Goal: Use online tool/utility

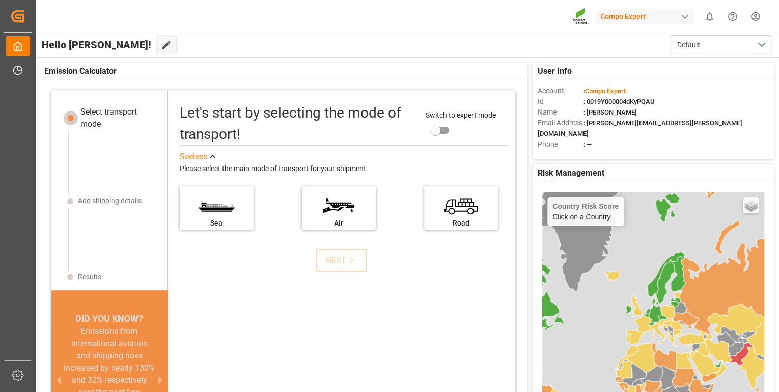
click at [426, 377] on div "Let's start by selecting the mode of transport! Switch to expert mode See less …" at bounding box center [341, 266] width 348 height 333
click at [447, 369] on div "Let's start by selecting the mode of transport! Switch to expert mode See less …" at bounding box center [341, 266] width 348 height 333
click at [463, 375] on div "Let's start by selecting the mode of transport! Switch to expert mode See less …" at bounding box center [341, 266] width 348 height 333
